Goal: Task Accomplishment & Management: Complete application form

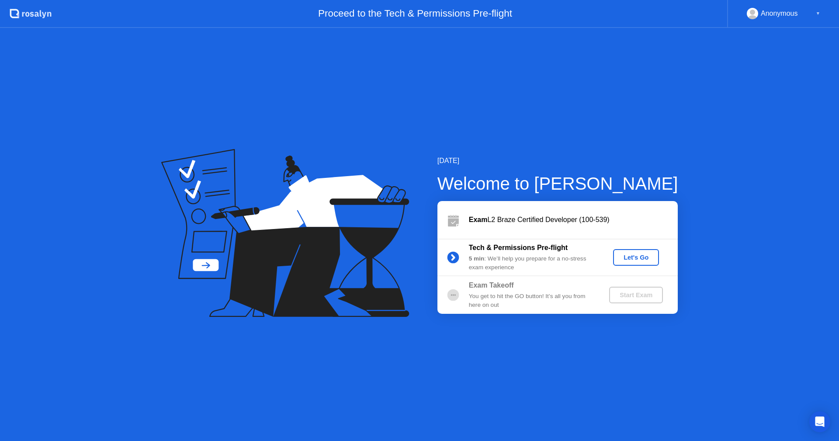
click at [542, 326] on div "[DATE] Welcome to [PERSON_NAME] Exam L2 Braze Certified Developer (100-539) Tec…" at bounding box center [419, 234] width 839 height 413
click at [632, 261] on div "Let's Go" at bounding box center [635, 257] width 39 height 7
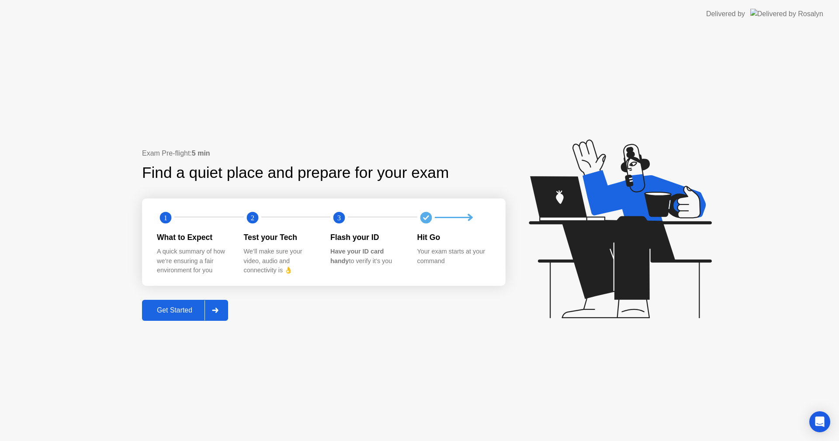
click at [192, 316] on button "Get Started" at bounding box center [185, 310] width 86 height 21
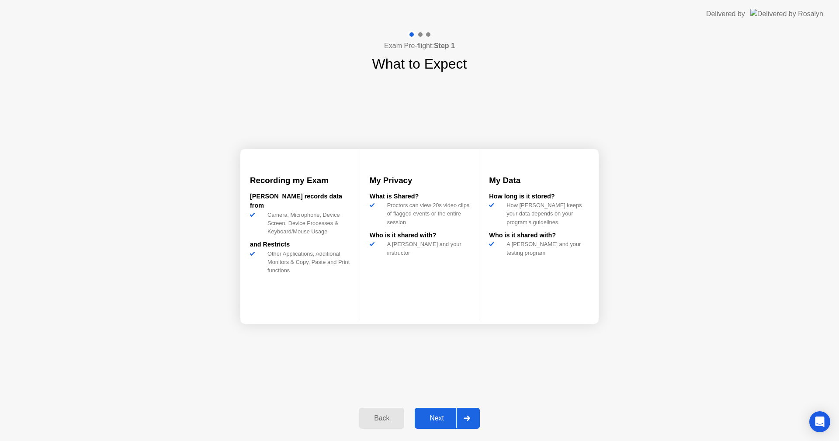
click at [442, 414] on div "Next" at bounding box center [436, 418] width 39 height 8
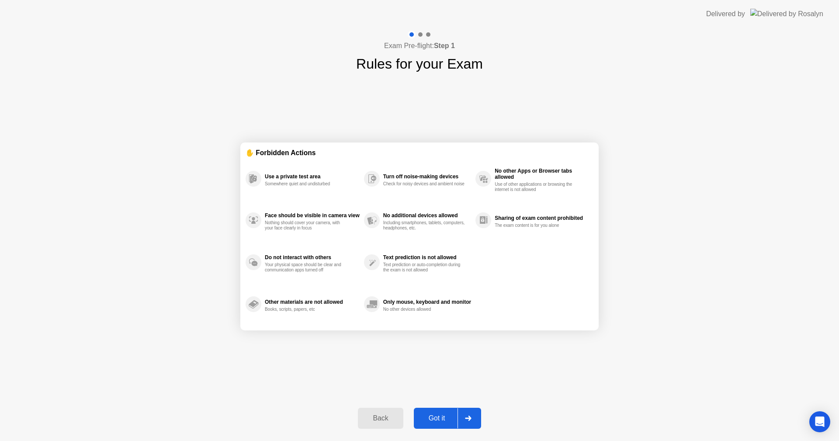
click at [442, 414] on div "Got it" at bounding box center [436, 418] width 41 height 8
select select "Available cameras"
select select "Available speakers"
select select "Available microphones"
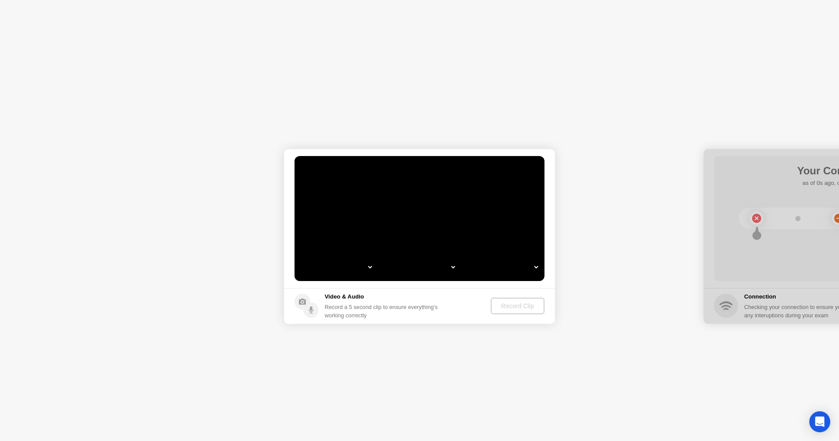
select select "**********"
select select "*******"
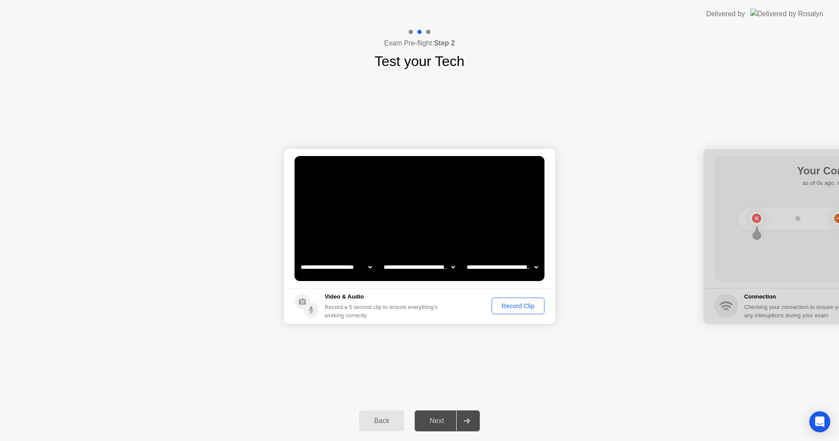
click at [516, 305] on div "Record Clip" at bounding box center [518, 305] width 47 height 7
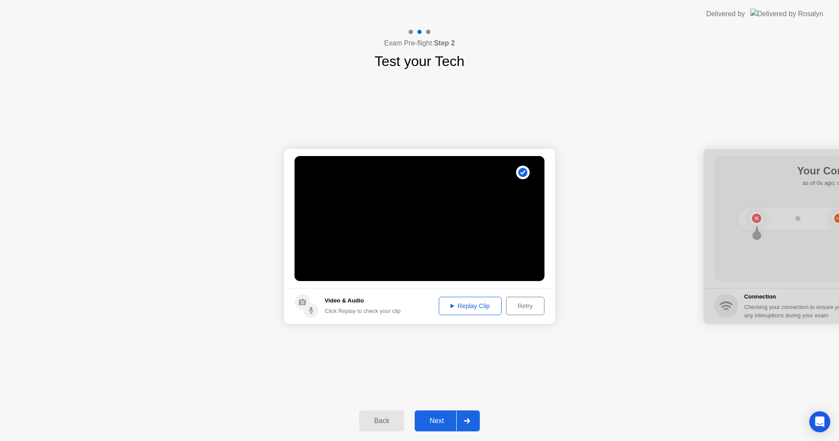
click at [469, 306] on div "Replay Clip" at bounding box center [470, 305] width 57 height 7
click at [442, 421] on div "Next" at bounding box center [436, 421] width 39 height 8
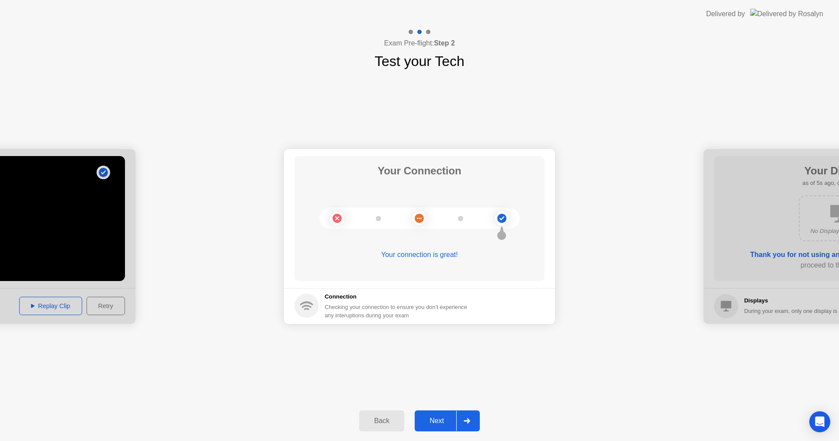
click at [442, 421] on div "Next" at bounding box center [436, 421] width 39 height 8
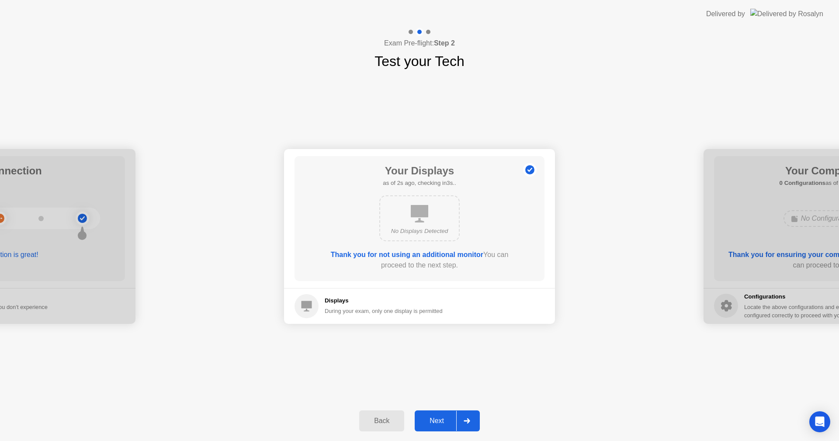
click at [442, 421] on div "Next" at bounding box center [436, 421] width 39 height 8
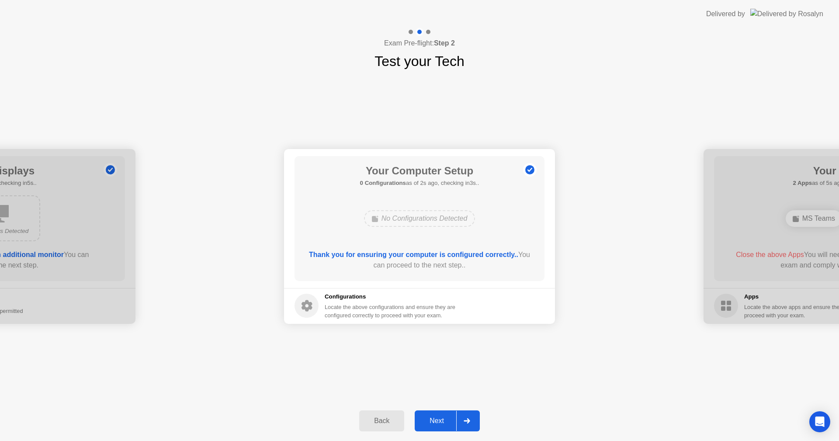
click at [442, 421] on div "Next" at bounding box center [436, 421] width 39 height 8
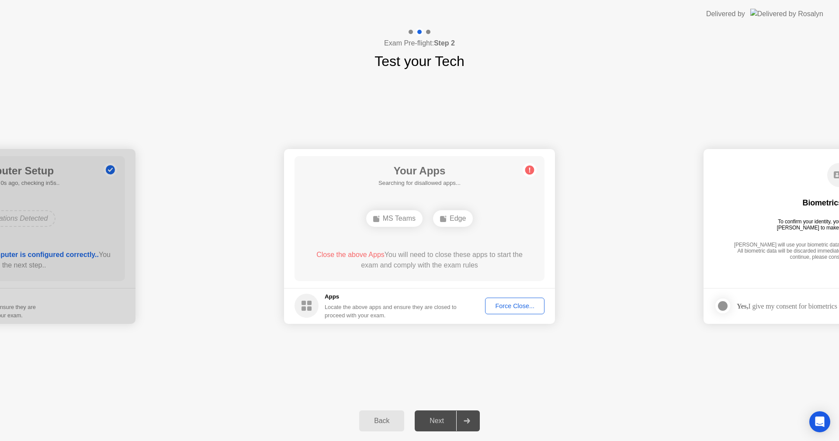
click at [516, 309] on div "Force Close..." at bounding box center [514, 305] width 53 height 7
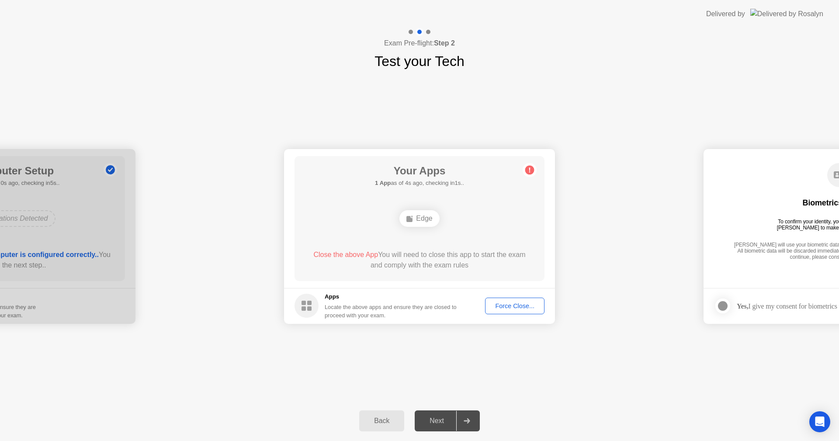
click at [599, 421] on div "Back Next" at bounding box center [419, 421] width 839 height 40
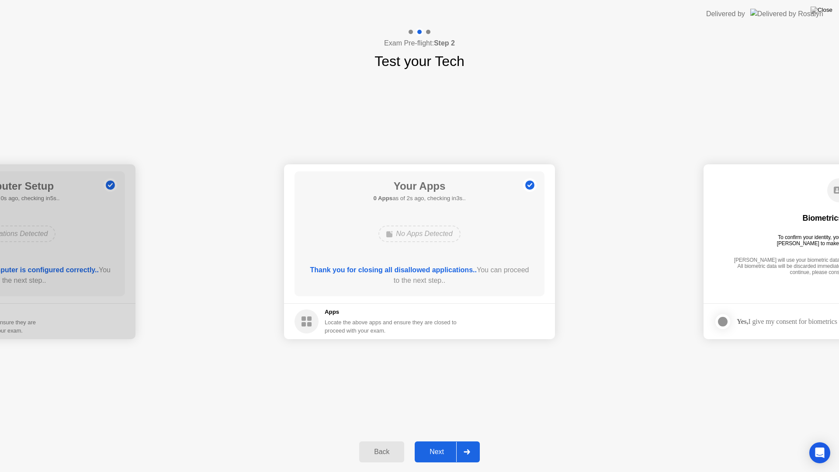
click at [433, 440] on div "Next" at bounding box center [436, 452] width 39 height 8
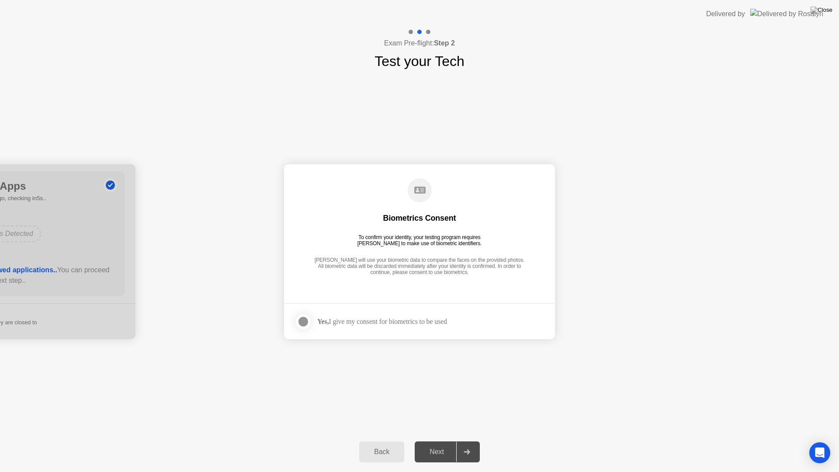
click at [352, 319] on div "Yes, I give my consent for biometrics to be used" at bounding box center [382, 321] width 130 height 8
click at [307, 325] on div at bounding box center [303, 321] width 10 height 10
click at [441, 440] on div "Next" at bounding box center [436, 452] width 39 height 8
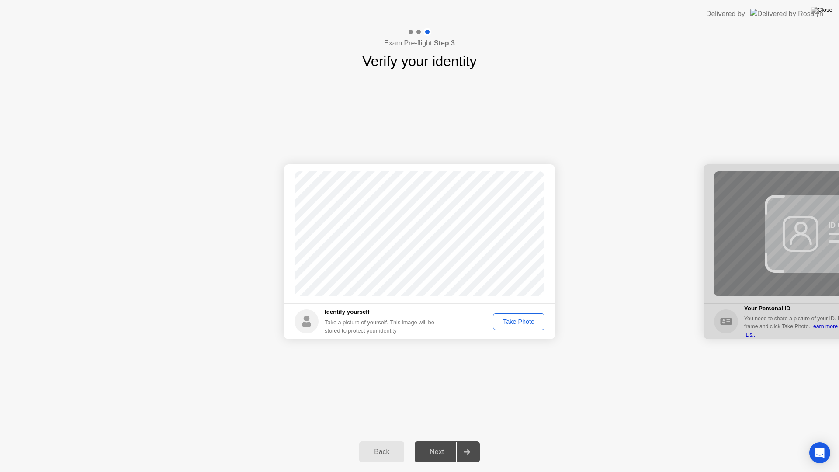
click at [510, 320] on div "Take Photo" at bounding box center [518, 321] width 45 height 7
click at [439, 440] on div "Next" at bounding box center [436, 452] width 39 height 8
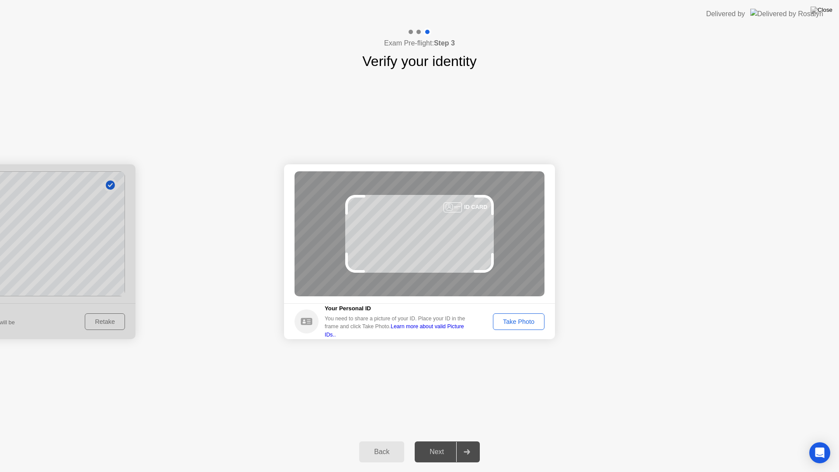
click at [523, 329] on button "Take Photo" at bounding box center [519, 321] width 52 height 17
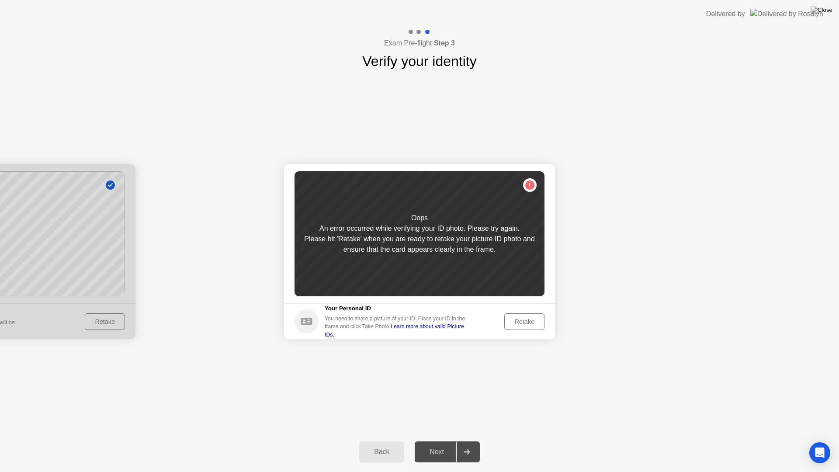
click at [523, 329] on button "Retake" at bounding box center [524, 321] width 40 height 17
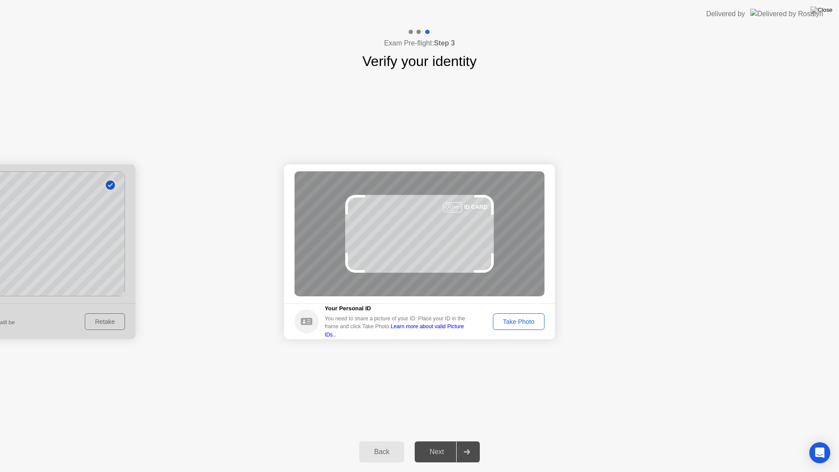
click at [523, 329] on button "Take Photo" at bounding box center [519, 321] width 52 height 17
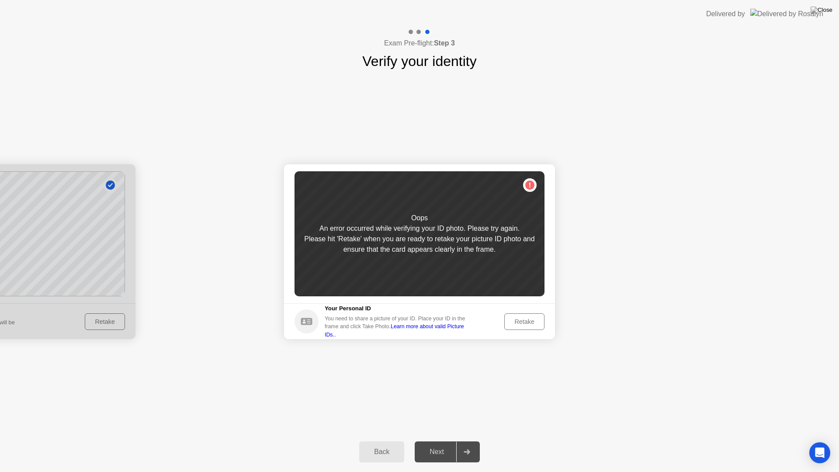
click at [523, 329] on button "Retake" at bounding box center [524, 321] width 40 height 17
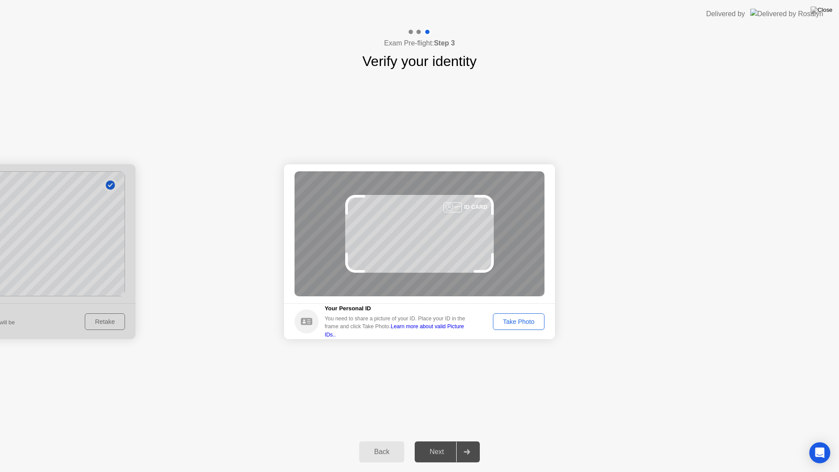
click at [523, 329] on button "Take Photo" at bounding box center [519, 321] width 52 height 17
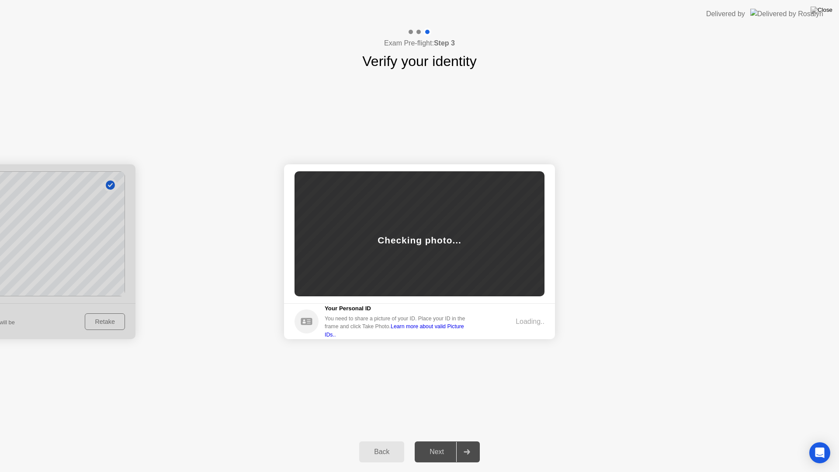
click at [464, 330] on link "Learn more about valid Picture IDs.." at bounding box center [394, 330] width 139 height 14
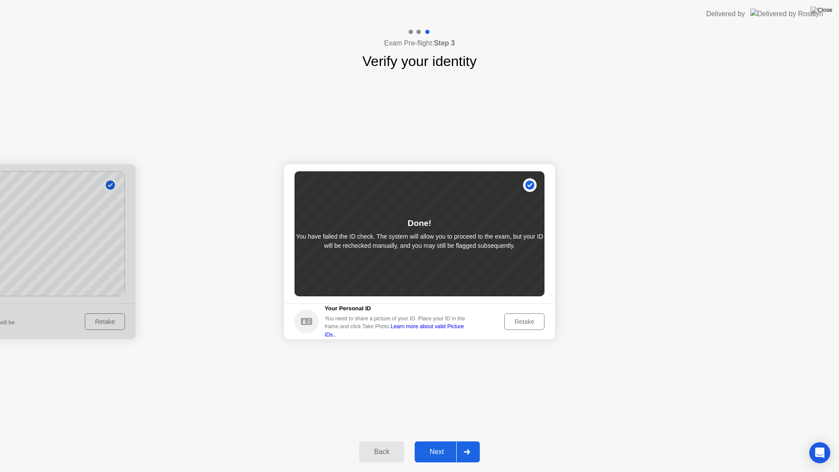
click at [530, 321] on div "Retake" at bounding box center [524, 321] width 34 height 7
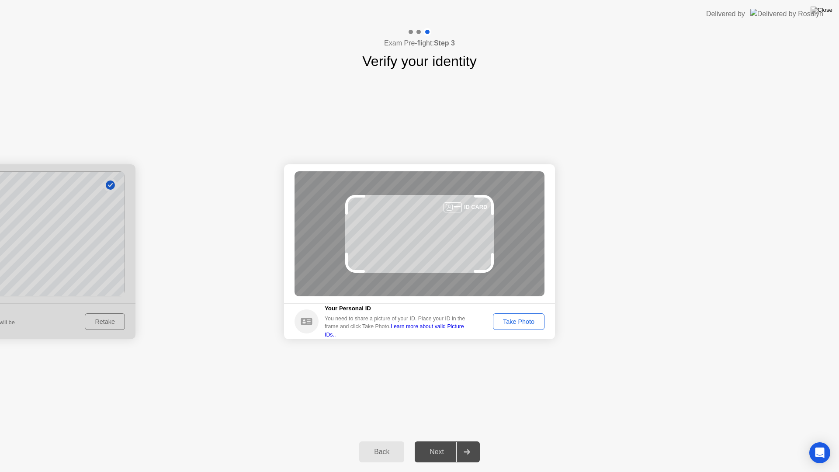
click at [530, 321] on div "Take Photo" at bounding box center [518, 321] width 45 height 7
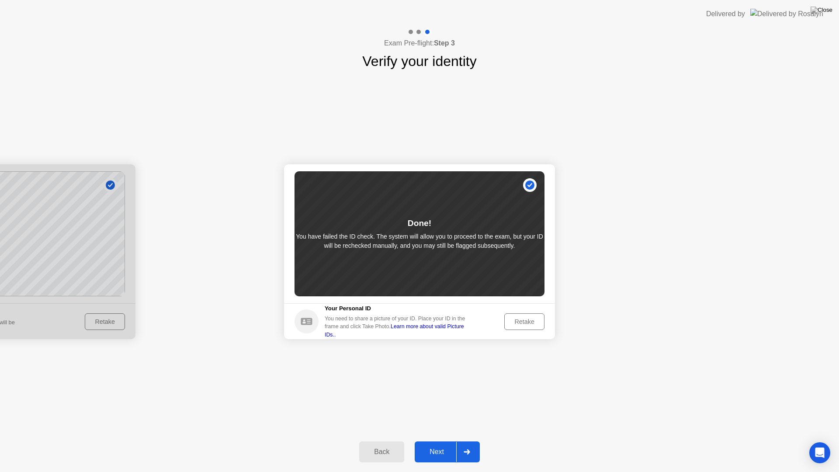
click at [451, 440] on button "Next" at bounding box center [447, 451] width 65 height 21
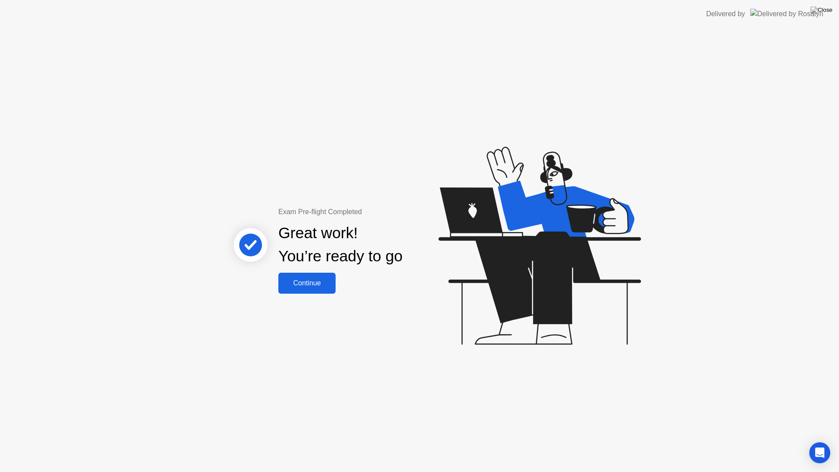
click at [323, 287] on div "Continue" at bounding box center [307, 283] width 52 height 8
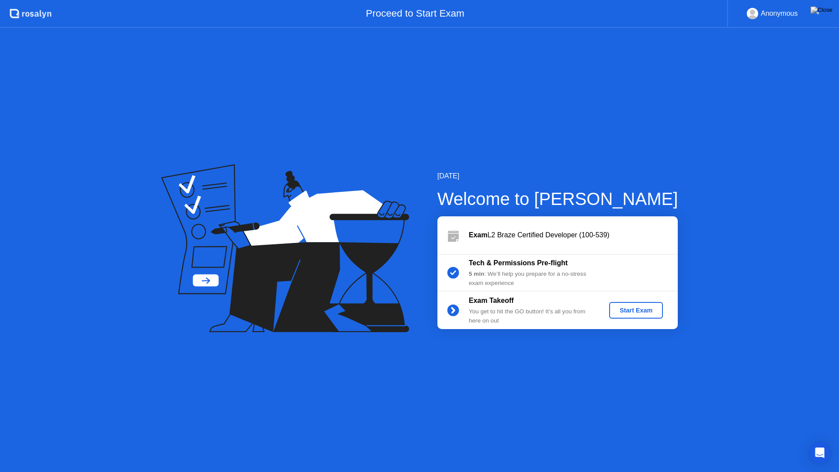
click at [638, 312] on div "Start Exam" at bounding box center [636, 310] width 47 height 7
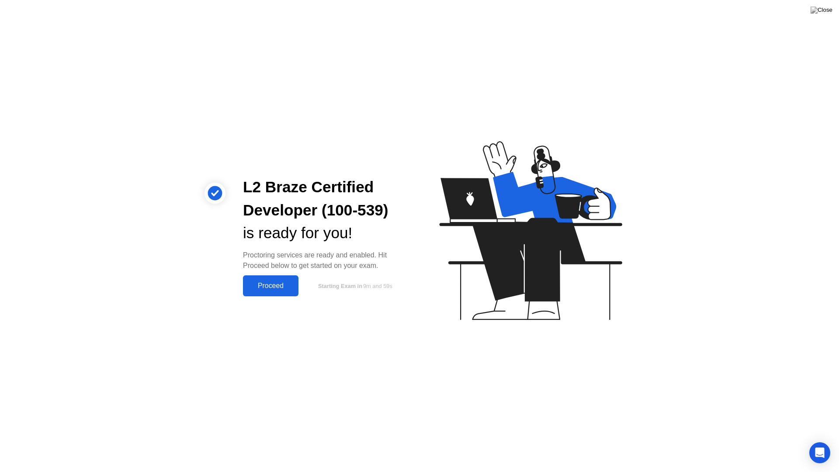
click at [284, 283] on div "Proceed" at bounding box center [271, 286] width 50 height 8
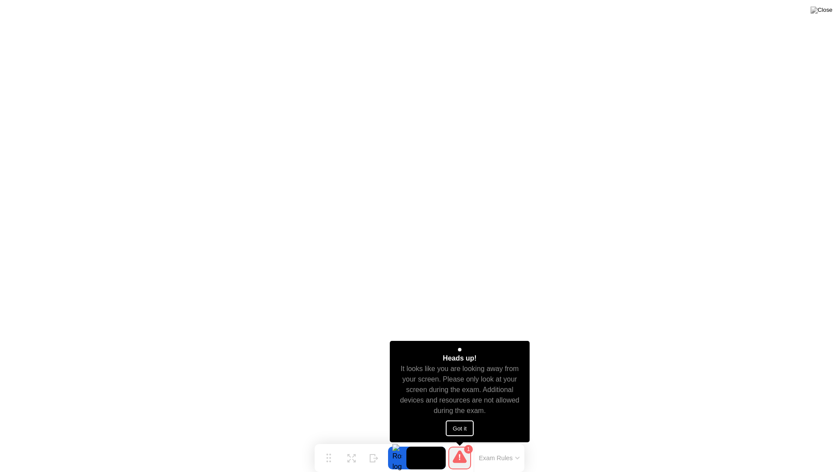
click at [455, 423] on button "Got it" at bounding box center [460, 428] width 28 height 16
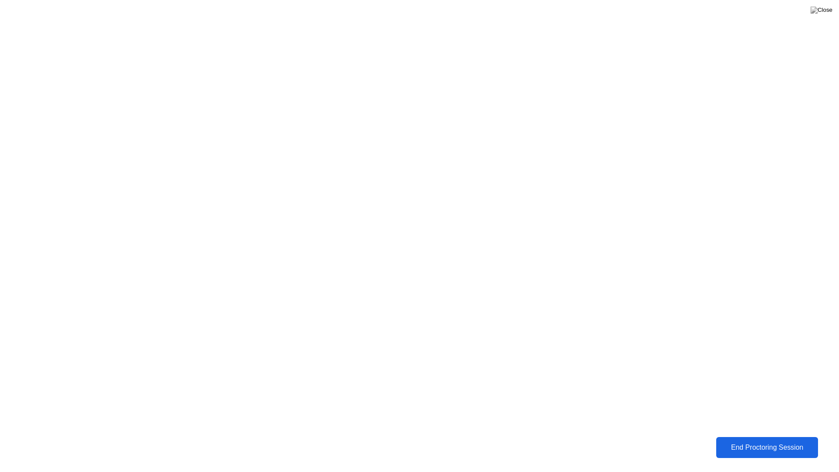
click at [764, 440] on div "End Proctoring Session" at bounding box center [767, 447] width 97 height 8
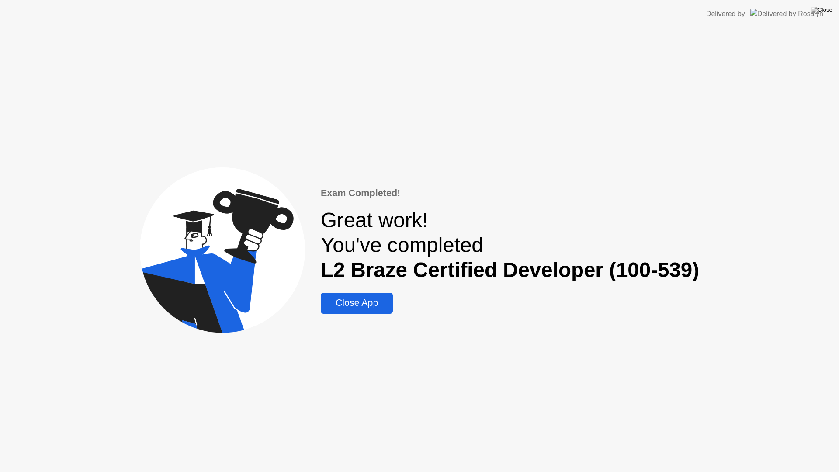
click at [351, 308] on div "Close App" at bounding box center [356, 303] width 67 height 11
